Goal: Transaction & Acquisition: Purchase product/service

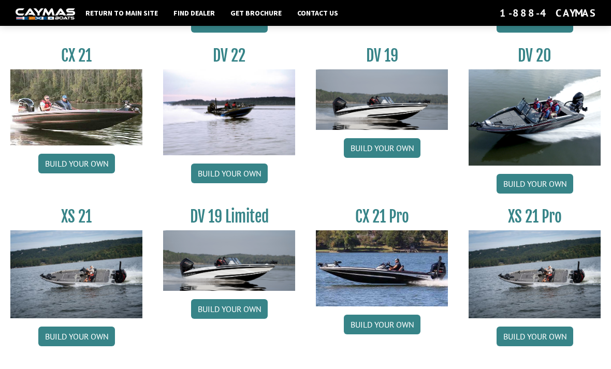
scroll to position [1146, 0]
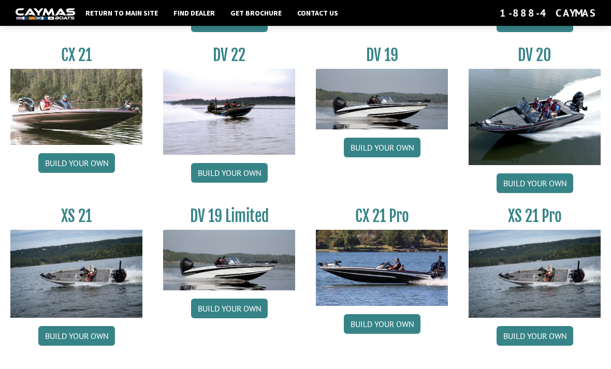
click at [528, 340] on link "Build your own" at bounding box center [534, 336] width 77 height 20
click at [66, 339] on link "Build your own" at bounding box center [76, 336] width 77 height 20
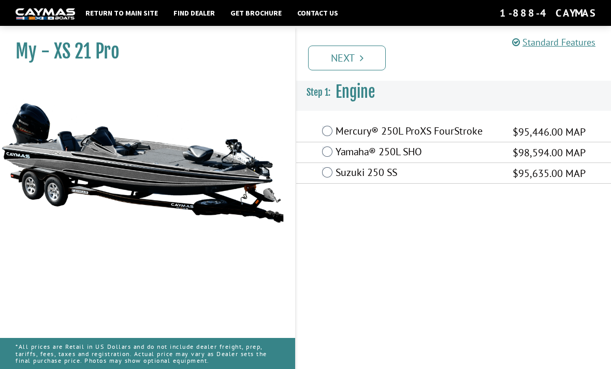
click at [338, 131] on label "Mercury® 250L ProXS FourStroke" at bounding box center [417, 132] width 164 height 15
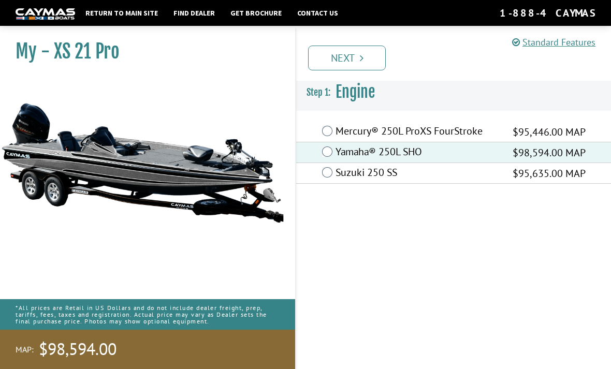
click at [362, 170] on label "Suzuki 250 SS" at bounding box center [417, 173] width 164 height 15
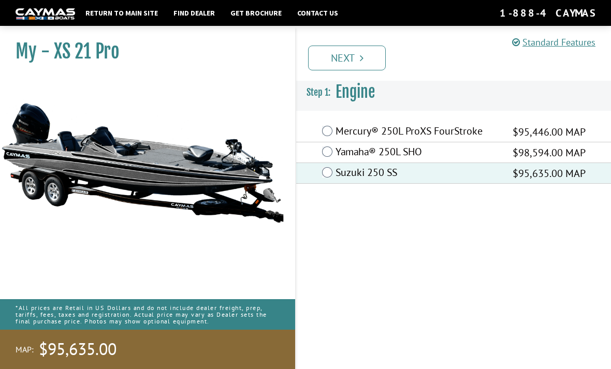
click at [340, 132] on label "Mercury® 250L ProXS FourStroke" at bounding box center [417, 132] width 164 height 15
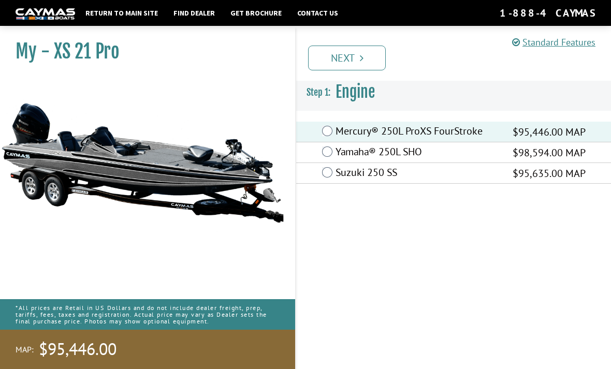
click at [368, 59] on link "Next" at bounding box center [347, 58] width 78 height 25
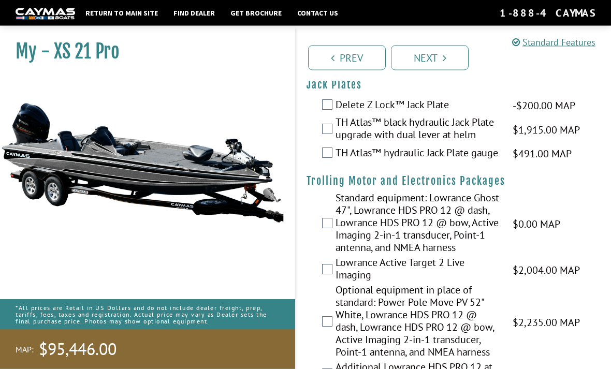
scroll to position [43, 0]
click at [436, 102] on label "Delete Z Lock™ Jack Plate" at bounding box center [417, 105] width 164 height 15
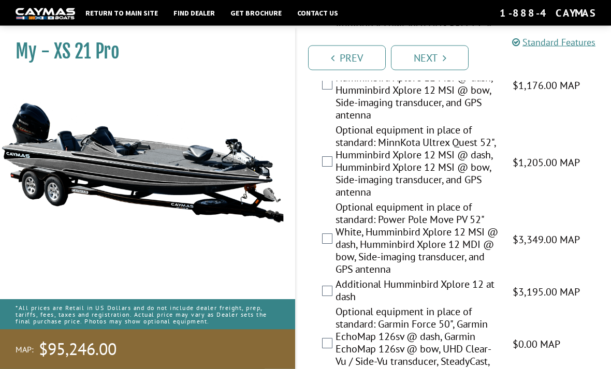
scroll to position [380, 0]
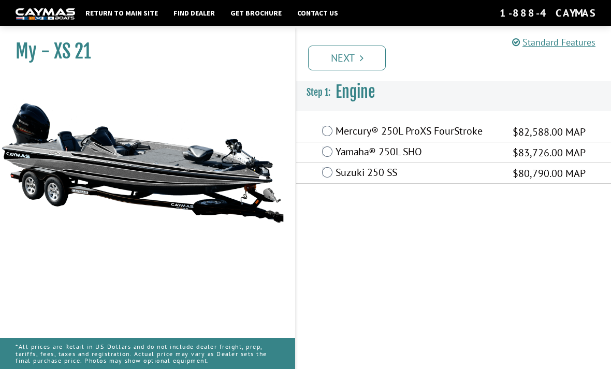
click at [318, 134] on div "Mercury® 250L ProXS FourStroke $82,588.00 MAP" at bounding box center [453, 132] width 315 height 21
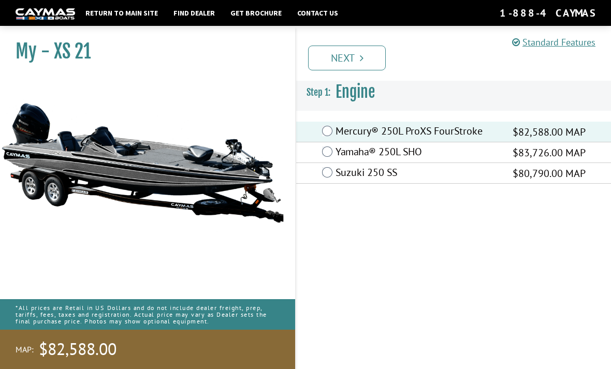
click at [329, 52] on link "Next" at bounding box center [347, 58] width 78 height 25
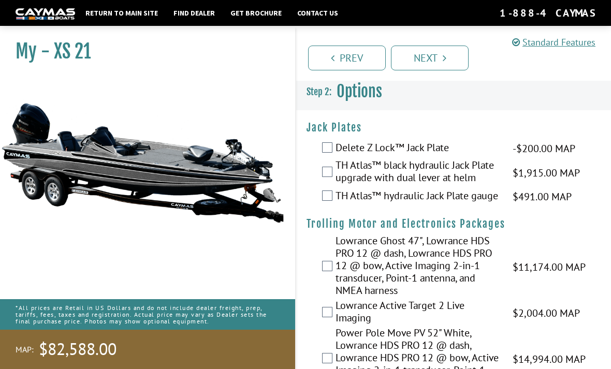
click at [432, 63] on link "Next" at bounding box center [430, 58] width 78 height 25
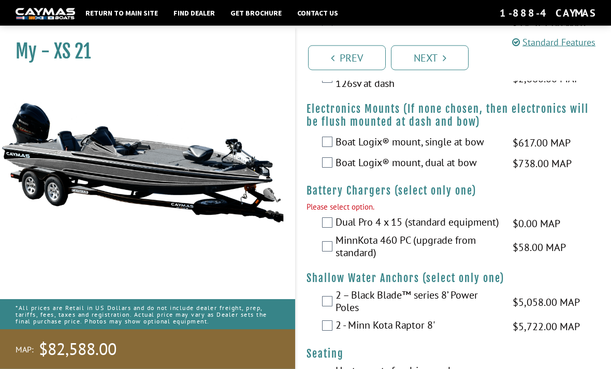
scroll to position [846, 0]
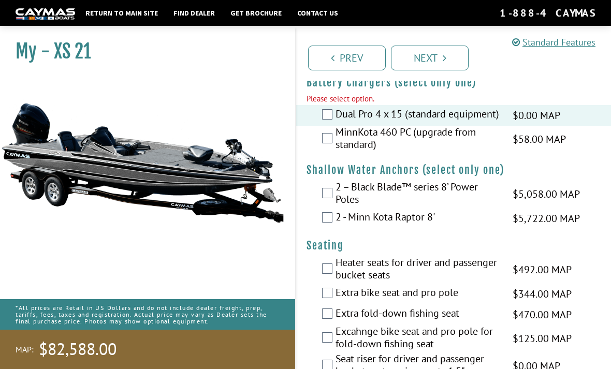
click at [424, 51] on link "Next" at bounding box center [430, 58] width 78 height 25
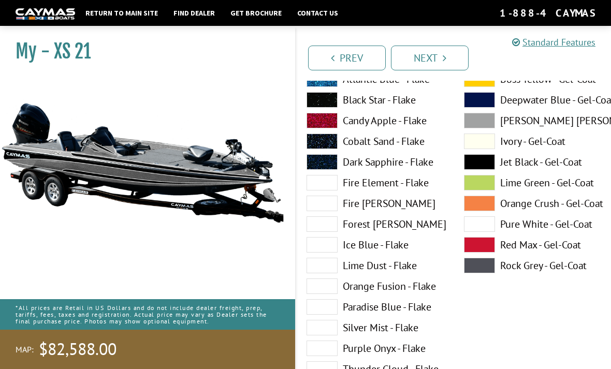
scroll to position [0, 0]
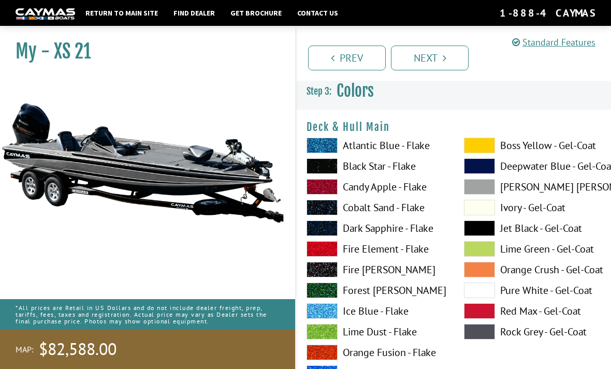
click at [327, 152] on span at bounding box center [321, 146] width 31 height 16
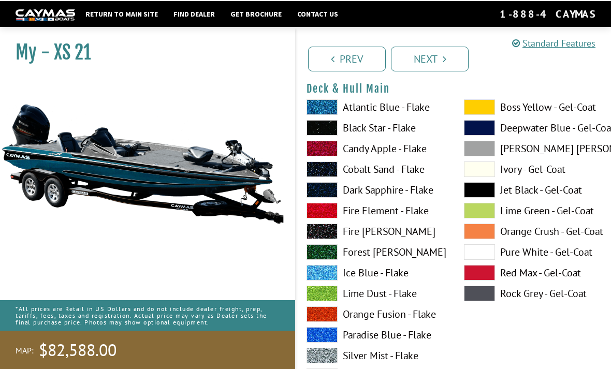
click at [336, 269] on span at bounding box center [321, 272] width 31 height 16
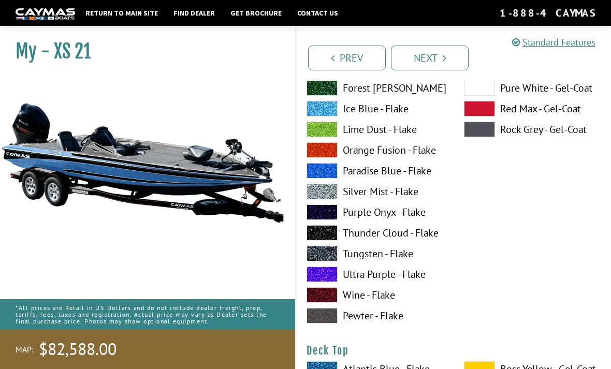
scroll to position [1194, 0]
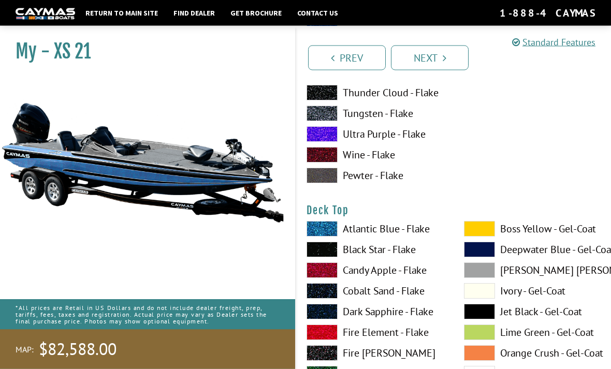
click at [343, 142] on label "Ultra Purple - Flake" at bounding box center [374, 135] width 137 height 16
click at [347, 251] on label "Black Star - Flake" at bounding box center [374, 250] width 137 height 16
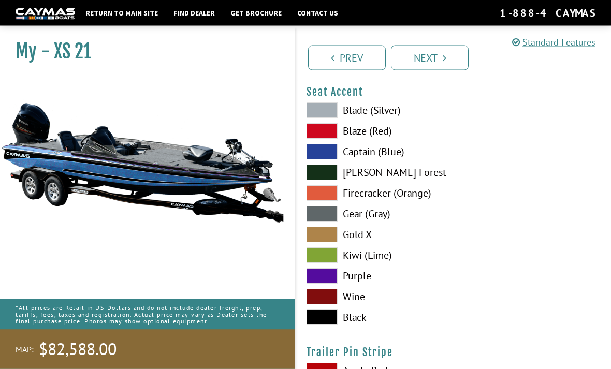
scroll to position [5934, 0]
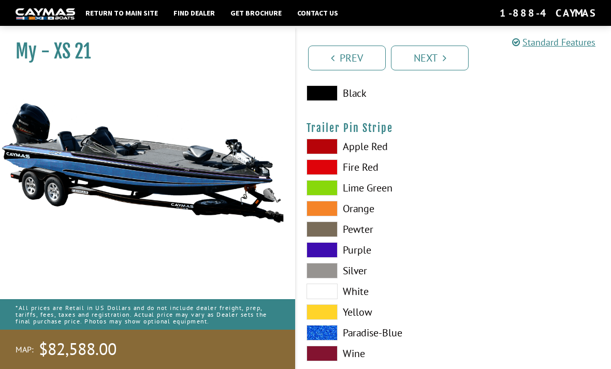
click at [421, 56] on link "Next" at bounding box center [430, 58] width 78 height 25
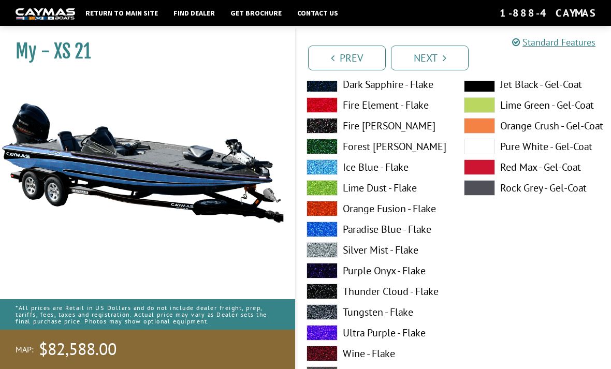
scroll to position [462, 0]
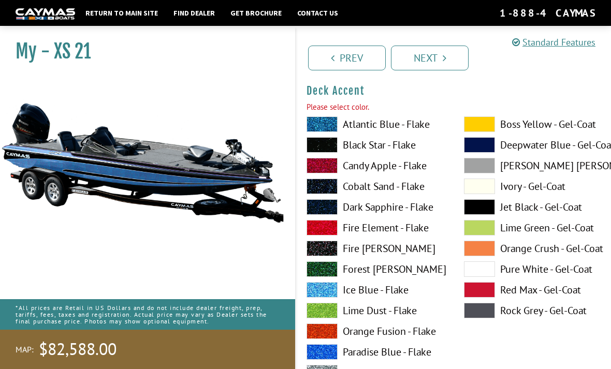
click at [330, 139] on span at bounding box center [321, 145] width 31 height 16
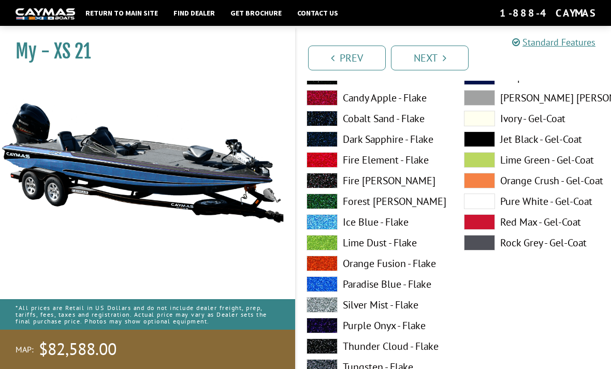
scroll to position [973, 0]
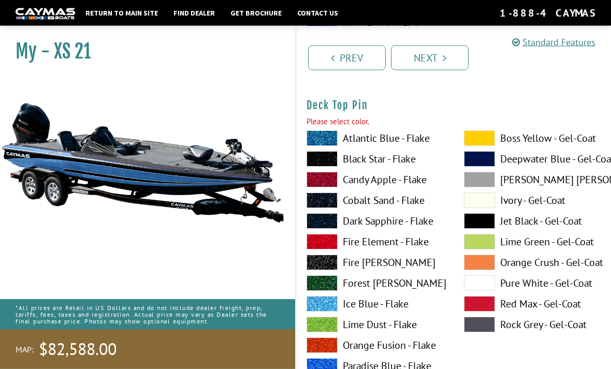
click at [332, 216] on span at bounding box center [321, 222] width 31 height 16
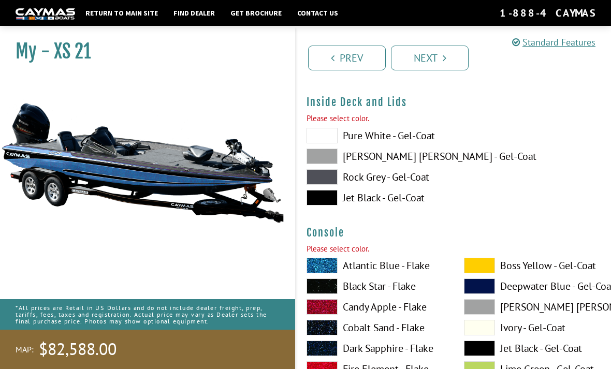
scroll to position [2193, 0]
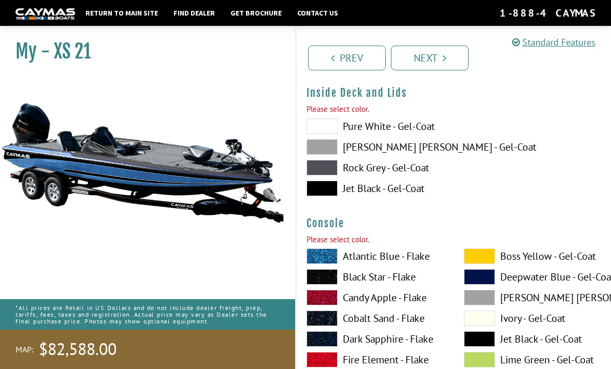
click at [318, 155] on span at bounding box center [321, 147] width 31 height 16
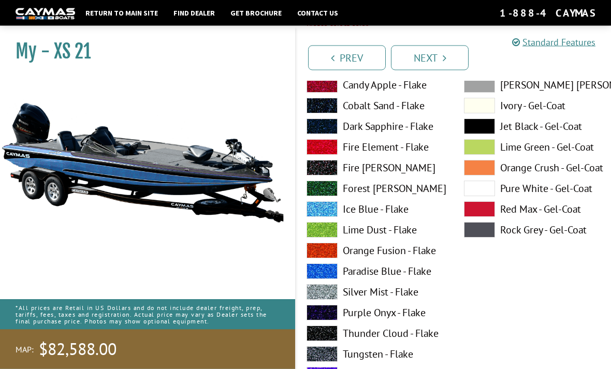
scroll to position [2394, 0]
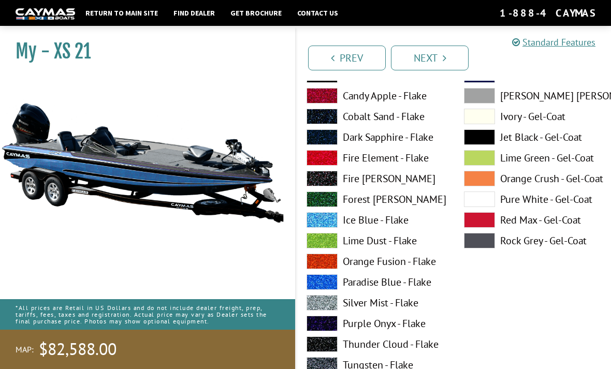
click at [318, 145] on span at bounding box center [321, 137] width 31 height 16
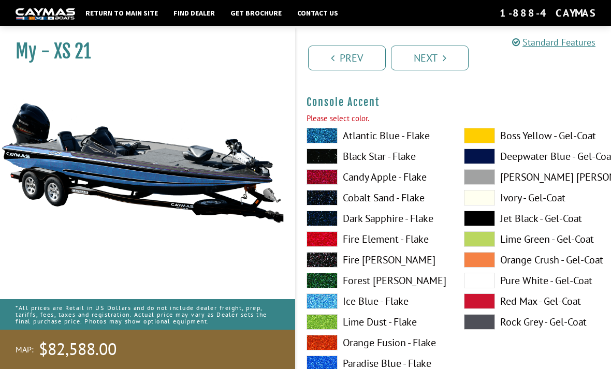
click at [322, 185] on span at bounding box center [321, 177] width 31 height 16
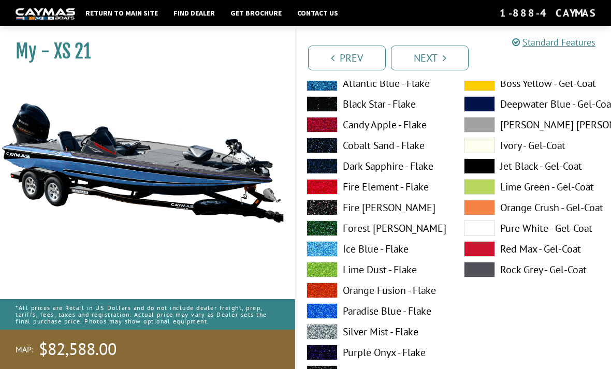
click at [347, 189] on label "Fire Element - Flake" at bounding box center [374, 187] width 137 height 16
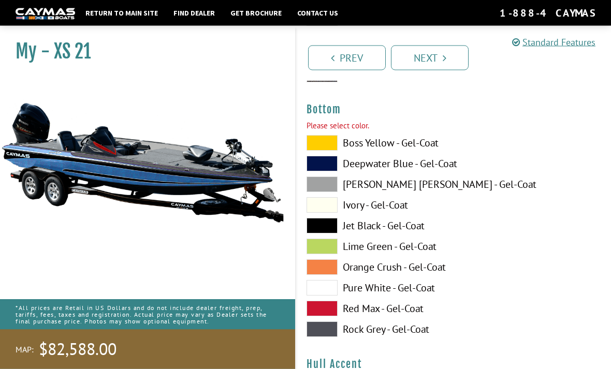
scroll to position [3637, 0]
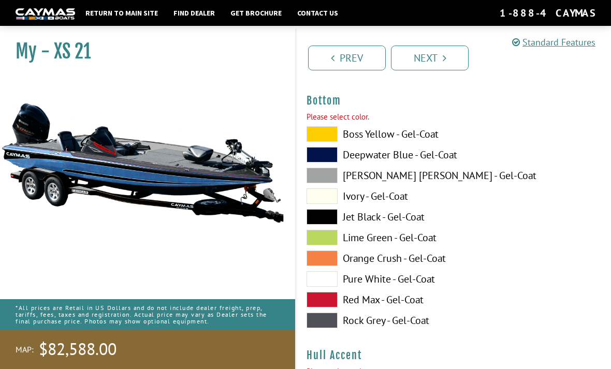
click at [322, 183] on span at bounding box center [321, 176] width 31 height 16
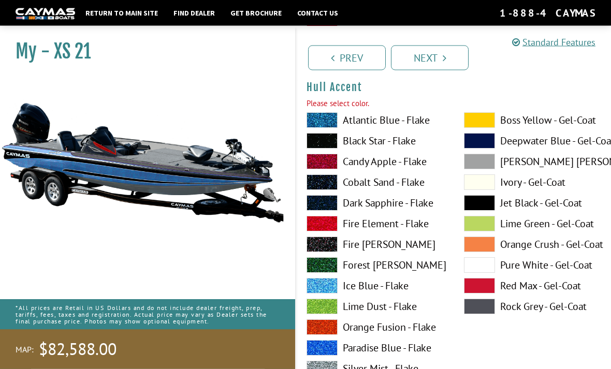
click at [359, 144] on label "Black Star - Flake" at bounding box center [374, 141] width 137 height 16
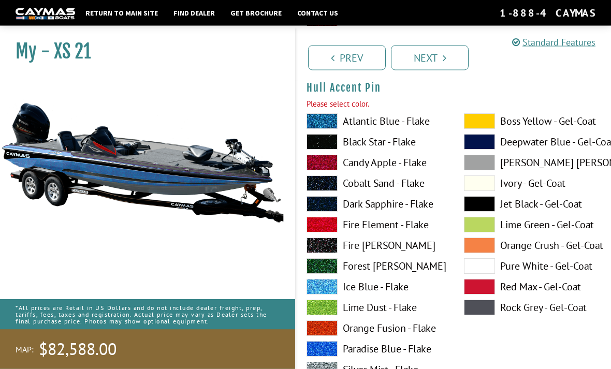
click at [347, 119] on label "Atlantic Blue - Flake" at bounding box center [374, 122] width 137 height 16
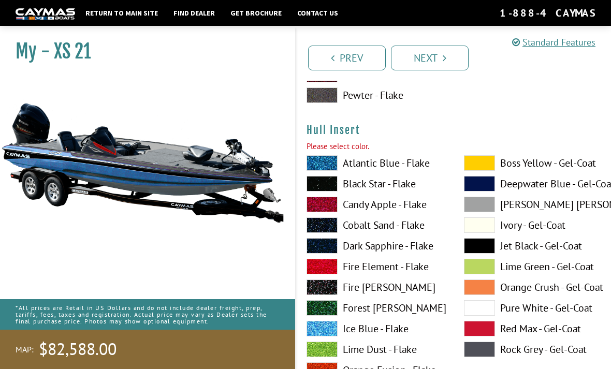
scroll to position [4796, 0]
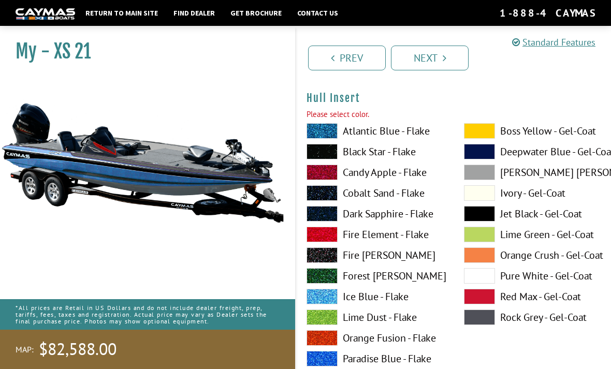
click at [333, 137] on span at bounding box center [321, 131] width 31 height 16
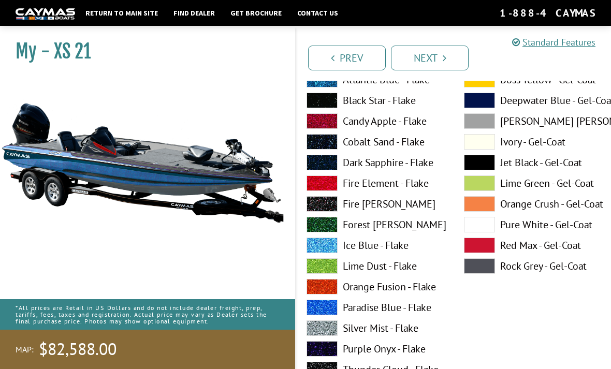
scroll to position [5286, 0]
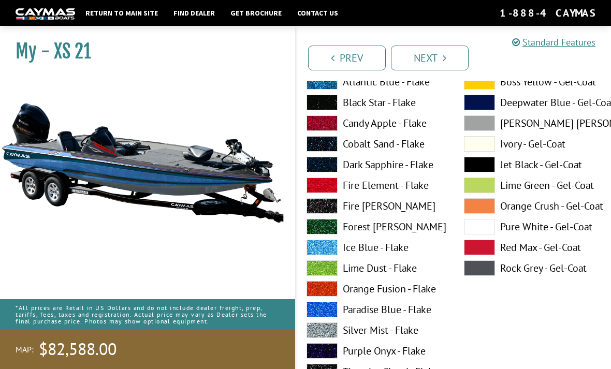
click at [343, 84] on label "Atlantic Blue - Flake" at bounding box center [374, 82] width 137 height 16
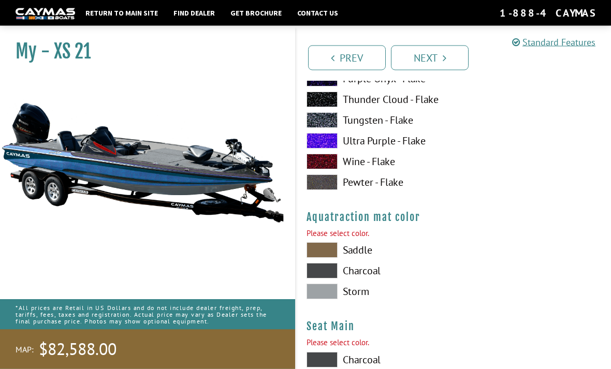
scroll to position [5576, 0]
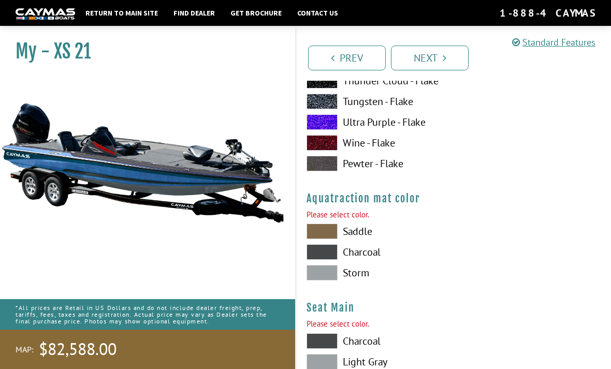
click at [337, 219] on div "Please select color." at bounding box center [453, 215] width 294 height 12
click at [340, 235] on label "Saddle" at bounding box center [374, 232] width 137 height 16
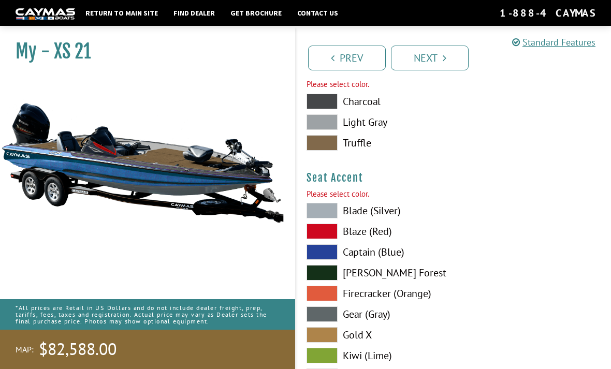
scroll to position [5875, 0]
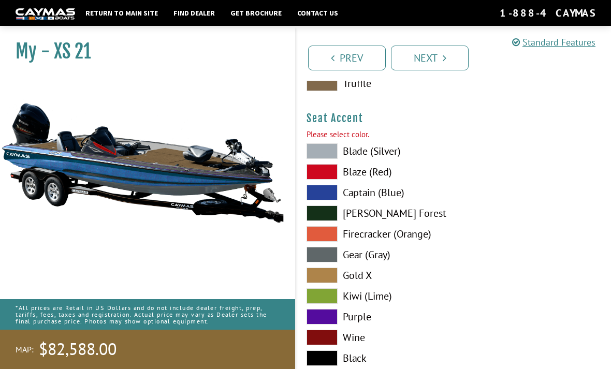
click at [322, 84] on span at bounding box center [321, 84] width 31 height 16
click at [321, 170] on span at bounding box center [321, 172] width 31 height 16
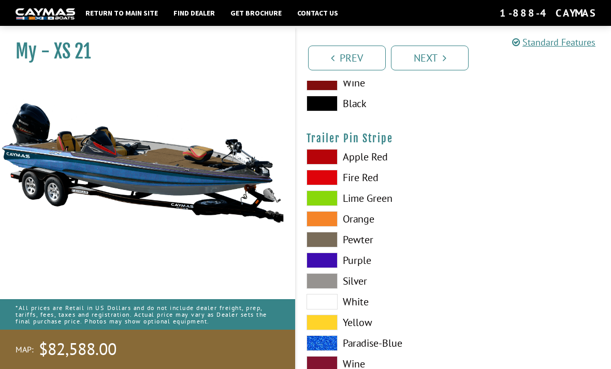
scroll to position [6137, 0]
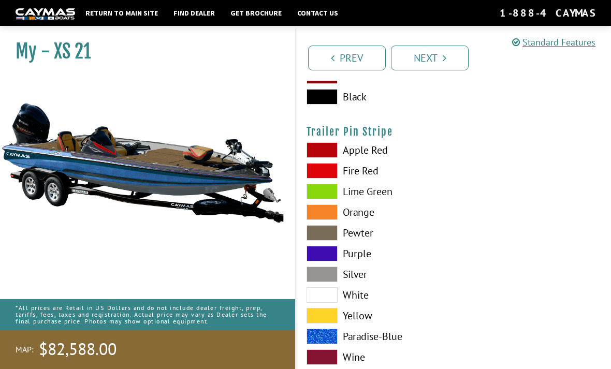
click at [328, 157] on span at bounding box center [321, 150] width 31 height 16
click at [407, 51] on link "Next" at bounding box center [430, 58] width 78 height 25
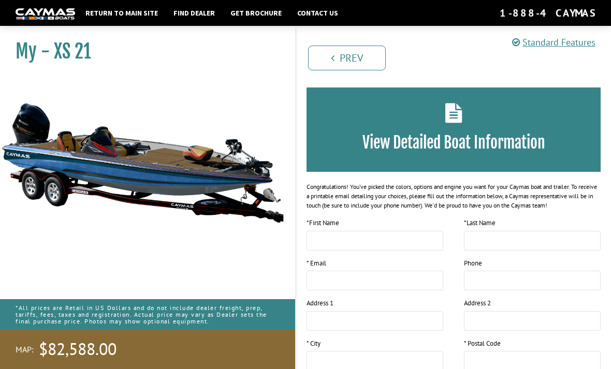
scroll to position [0, 0]
